Goal: Task Accomplishment & Management: Manage account settings

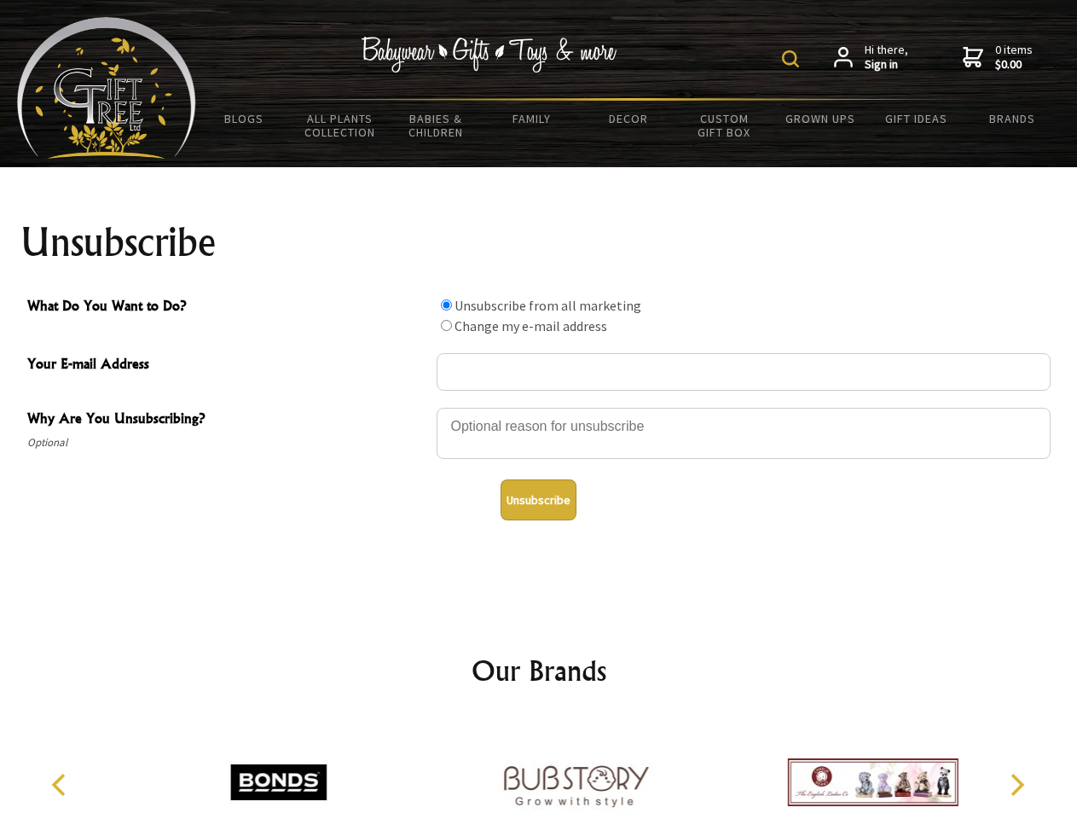
click at [793, 59] on img at bounding box center [790, 58] width 17 height 17
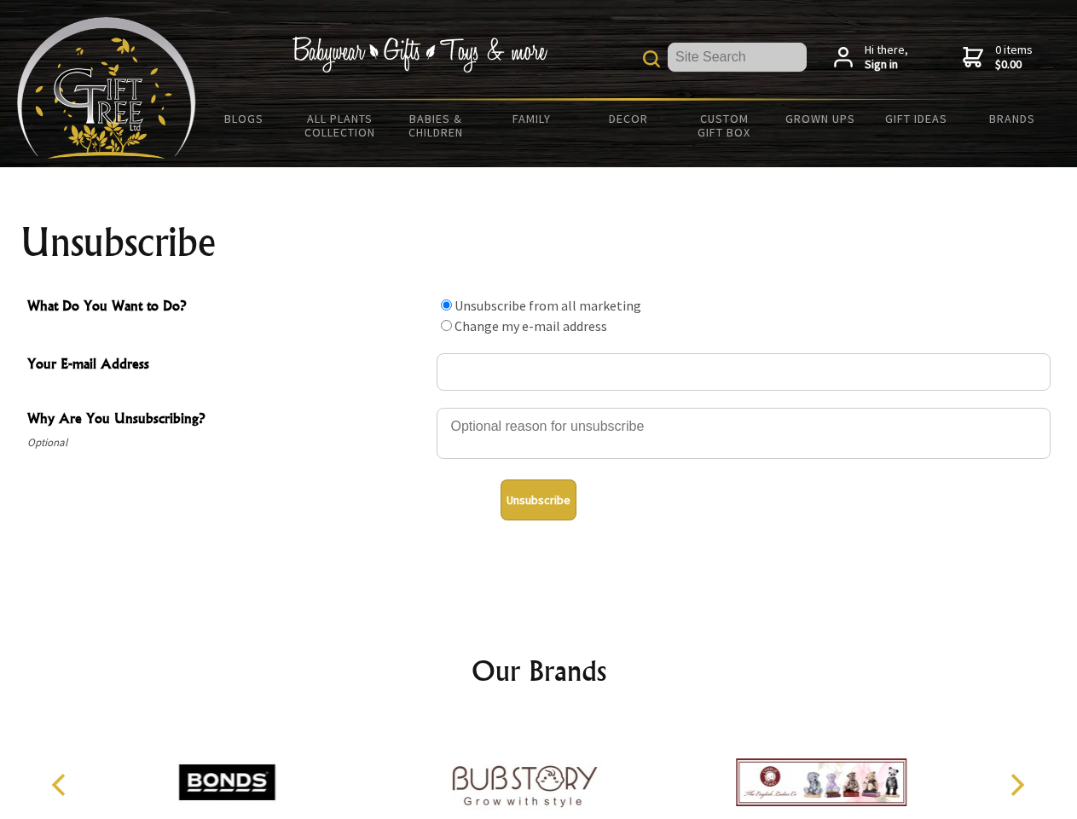
click at [539, 407] on div at bounding box center [744, 436] width 614 height 60
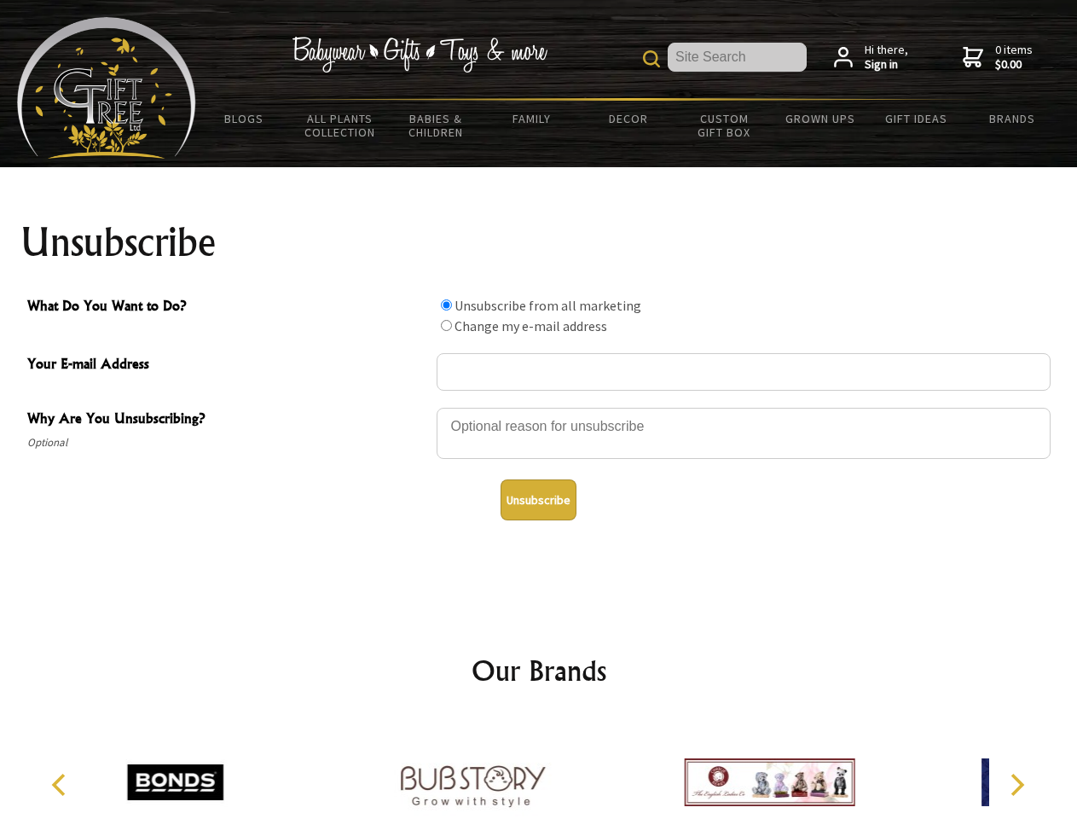
click at [446, 305] on input "What Do You Want to Do?" at bounding box center [446, 304] width 11 height 11
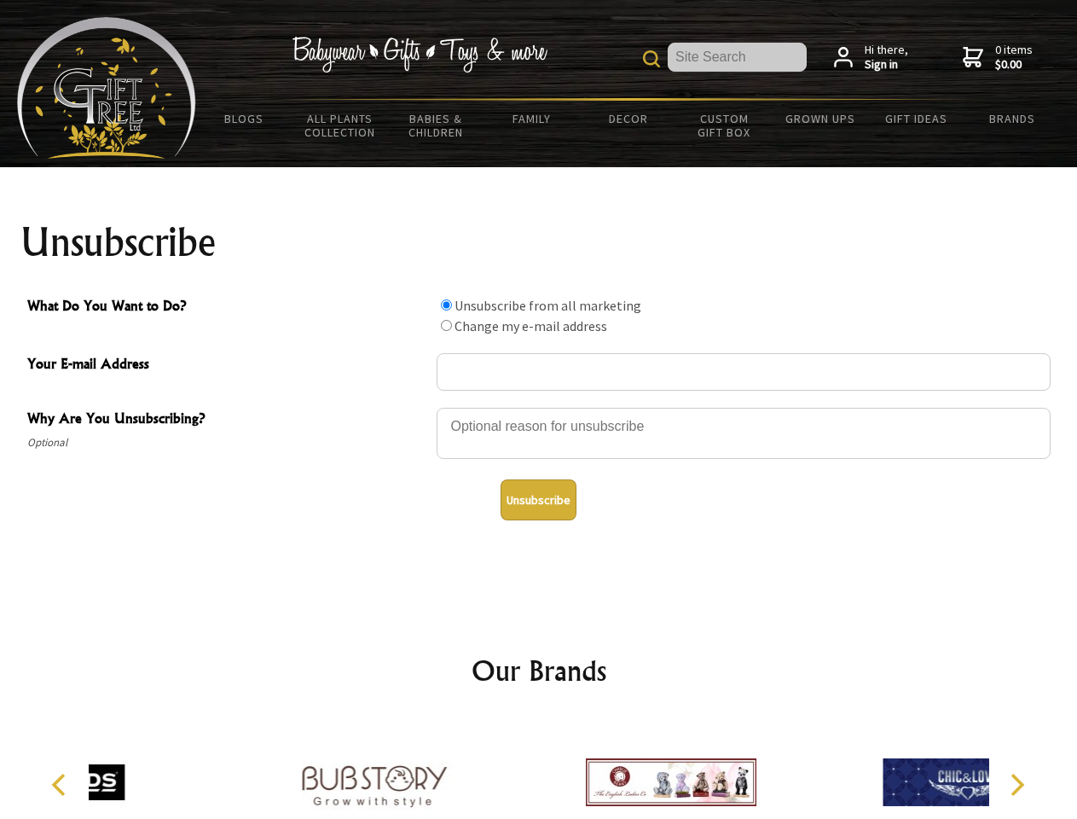
click at [446, 325] on input "What Do You Want to Do?" at bounding box center [446, 325] width 11 height 11
radio input "true"
click at [538, 500] on button "Unsubscribe" at bounding box center [539, 499] width 76 height 41
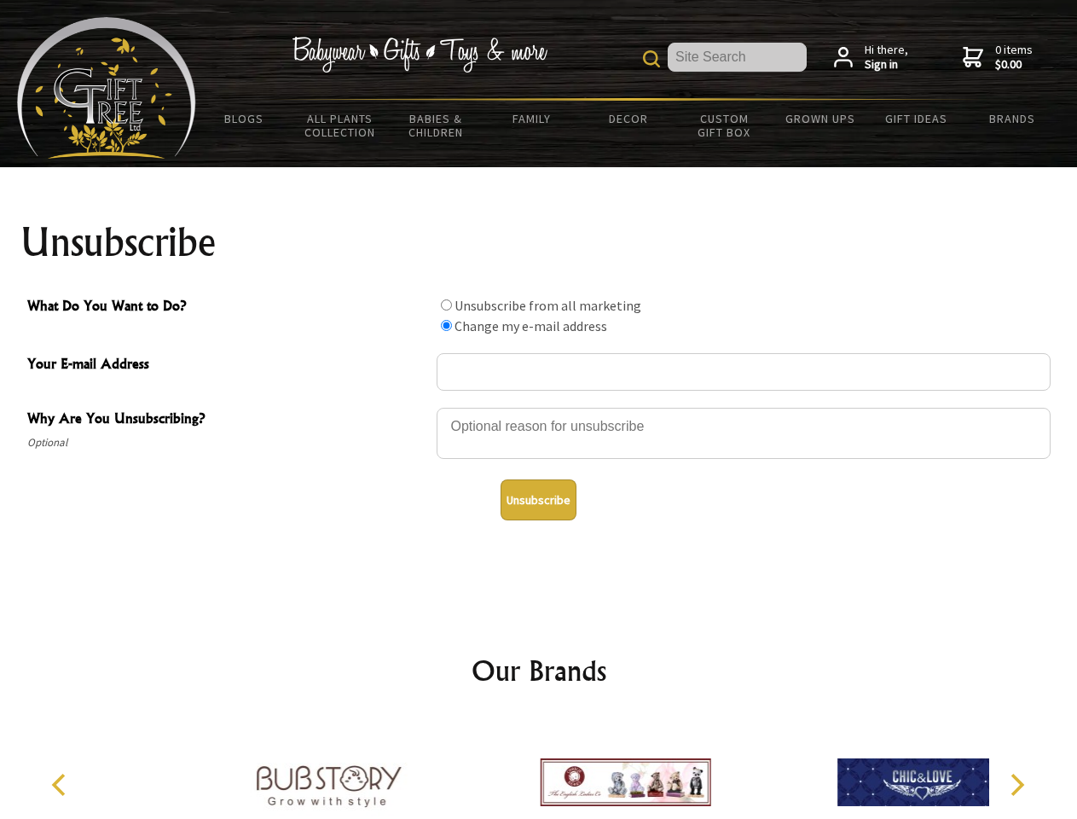
click at [61, 785] on icon "Previous" at bounding box center [60, 785] width 22 height 22
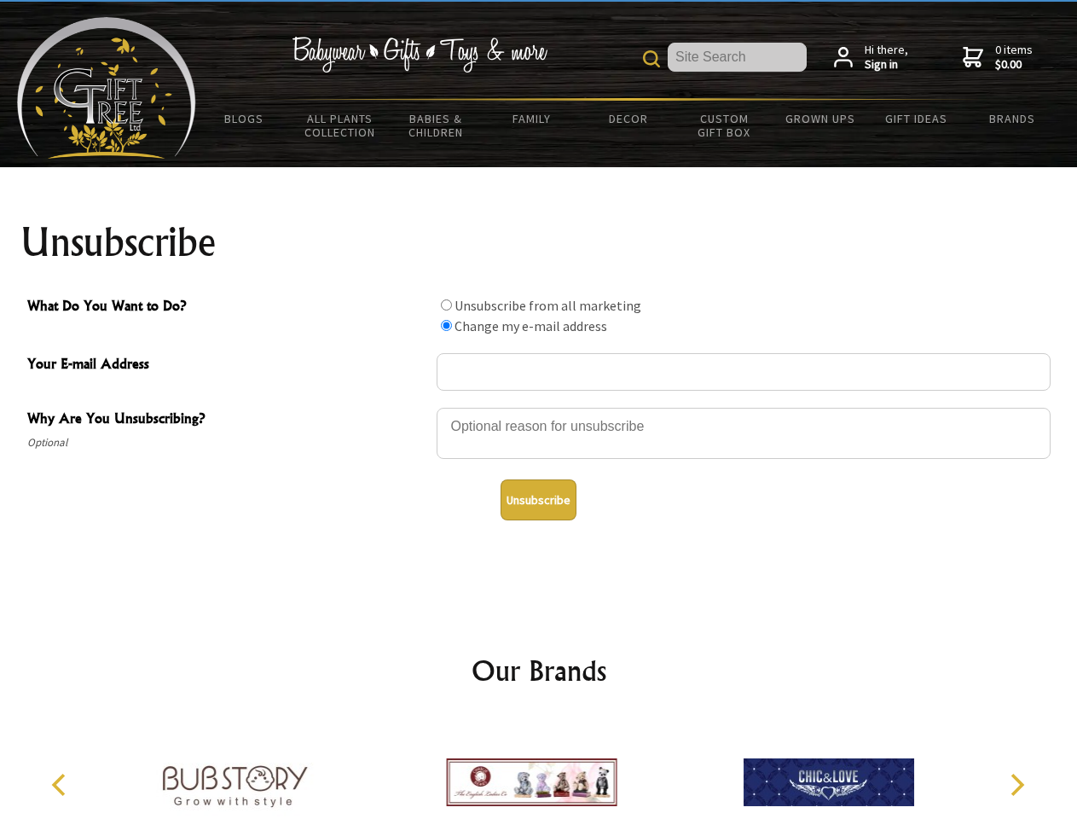
click at [1017, 785] on icon "Next" at bounding box center [1016, 785] width 22 height 22
